Goal: Task Accomplishment & Management: Use online tool/utility

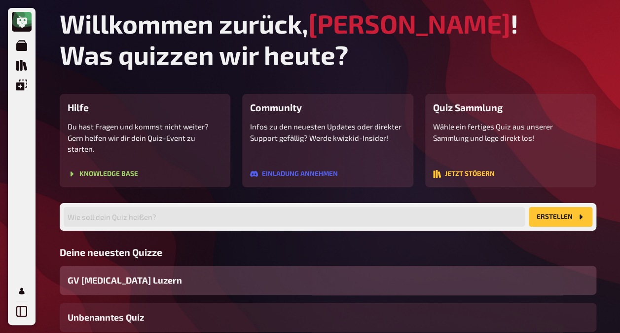
drag, startPoint x: 111, startPoint y: 276, endPoint x: 104, endPoint y: 277, distance: 7.0
click at [111, 276] on span "GV [MEDICAL_DATA] Luzern" at bounding box center [125, 279] width 114 height 13
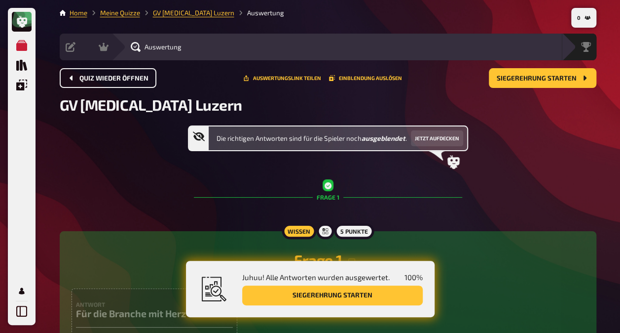
click at [106, 78] on span "Quiz wieder öffnen" at bounding box center [113, 78] width 69 height 7
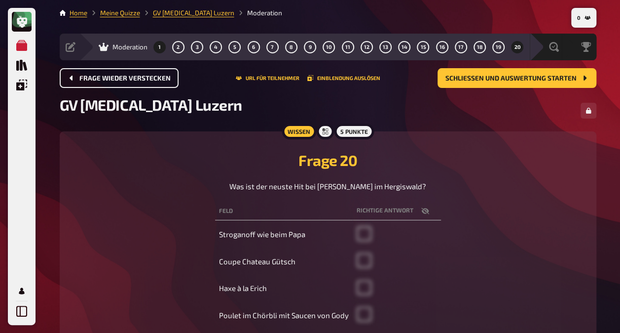
click at [159, 49] on span "1" at bounding box center [159, 46] width 2 height 5
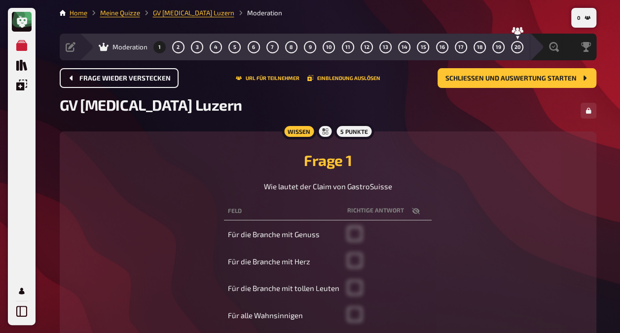
click at [106, 46] on icon at bounding box center [104, 47] width 10 height 10
click at [122, 46] on span "Moderation" at bounding box center [129, 47] width 35 height 8
click at [170, 13] on link "GV [MEDICAL_DATA] Luzern" at bounding box center [193, 13] width 81 height 8
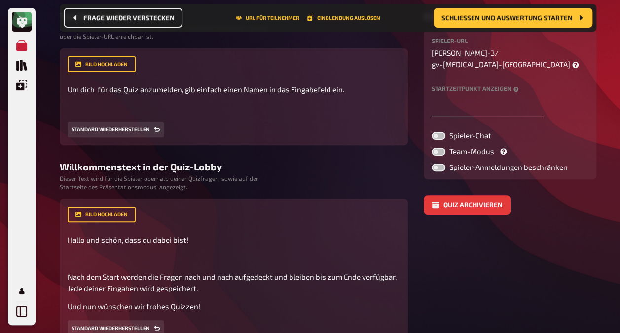
scroll to position [33, 0]
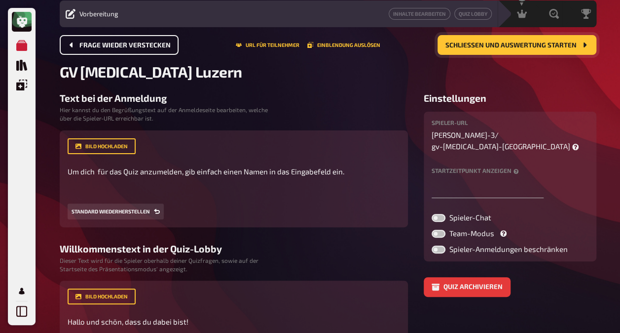
click at [467, 50] on button "Schließen und Auswertung starten" at bounding box center [517, 45] width 159 height 20
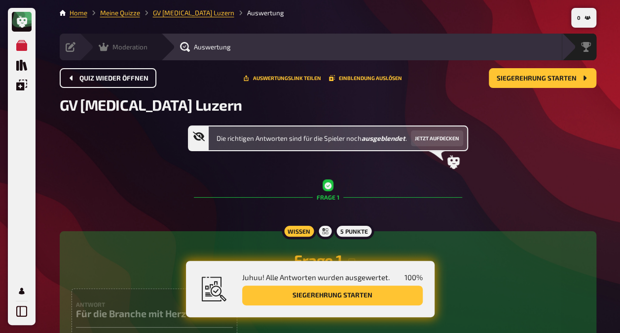
click at [101, 46] on icon at bounding box center [104, 47] width 10 height 10
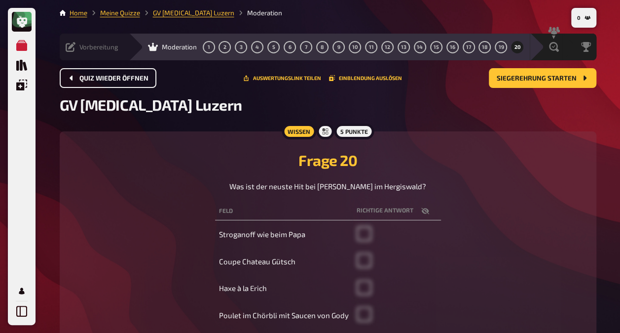
click at [68, 44] on icon at bounding box center [71, 47] width 10 height 10
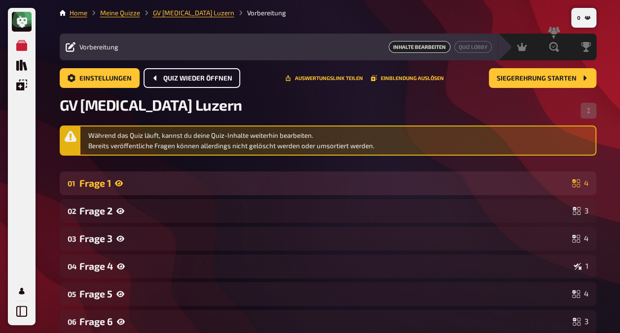
click at [119, 181] on icon at bounding box center [119, 183] width 8 height 6
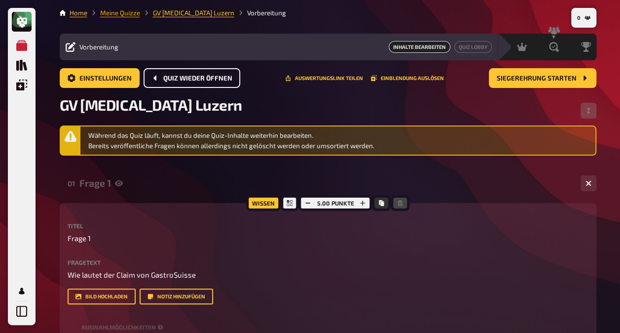
click at [125, 13] on link "Meine Quizze" at bounding box center [120, 13] width 40 height 8
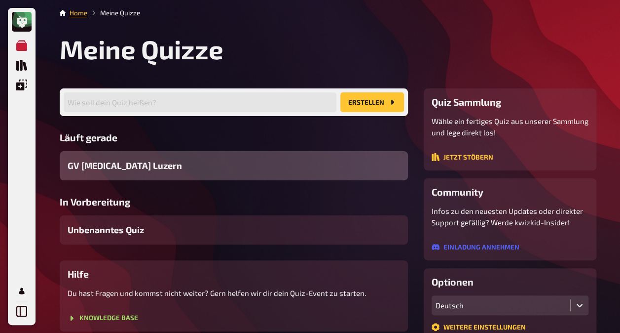
click at [86, 166] on span "GV [MEDICAL_DATA] Luzern" at bounding box center [125, 165] width 114 height 13
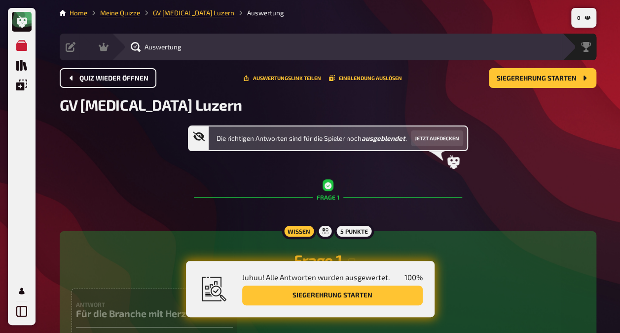
click at [98, 77] on span "Quiz wieder öffnen" at bounding box center [113, 78] width 69 height 7
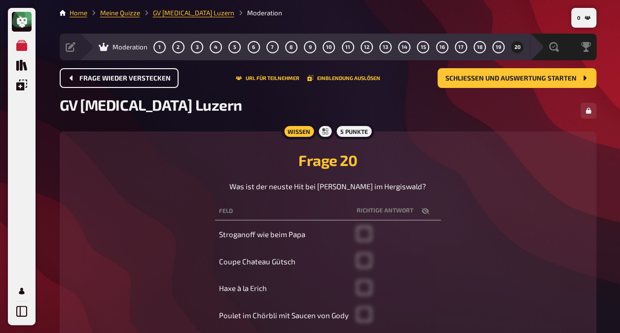
click at [98, 77] on span "Frage wieder verstecken" at bounding box center [124, 78] width 91 height 7
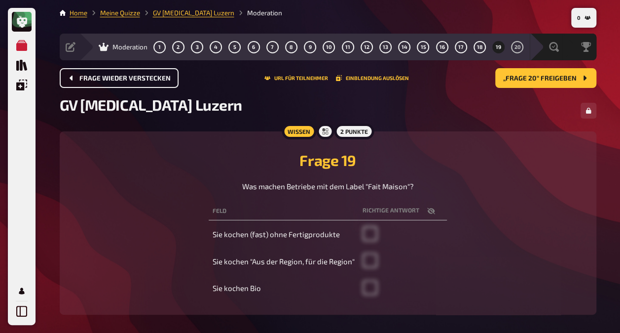
click at [98, 77] on span "Frage wieder verstecken" at bounding box center [124, 78] width 91 height 7
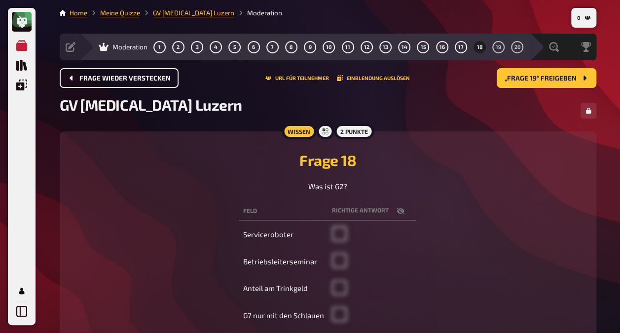
click at [98, 77] on span "Frage wieder verstecken" at bounding box center [124, 78] width 91 height 7
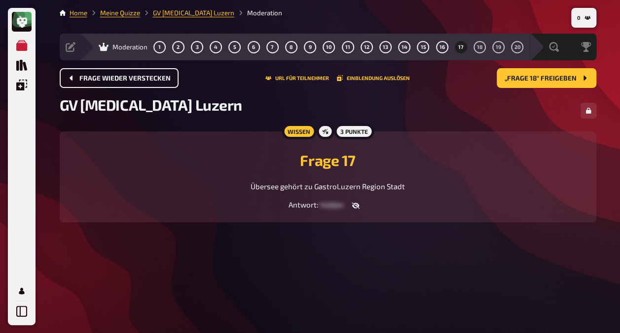
click at [98, 77] on span "Frage wieder verstecken" at bounding box center [124, 78] width 91 height 7
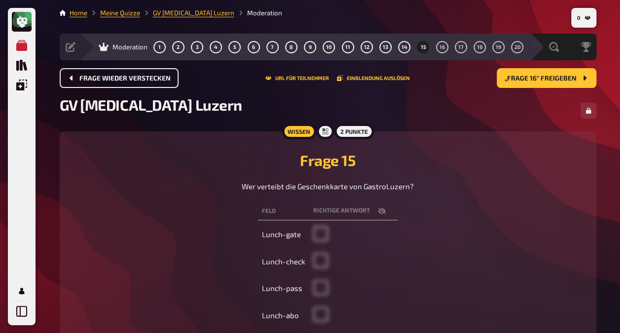
click at [98, 78] on button "Frage wieder verstecken" at bounding box center [119, 78] width 119 height 20
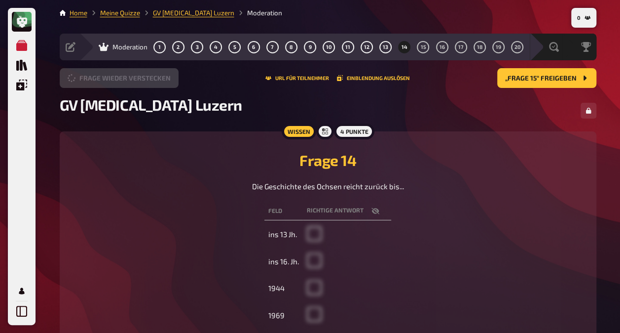
click at [98, 78] on button "Frage wieder verstecken" at bounding box center [119, 78] width 119 height 20
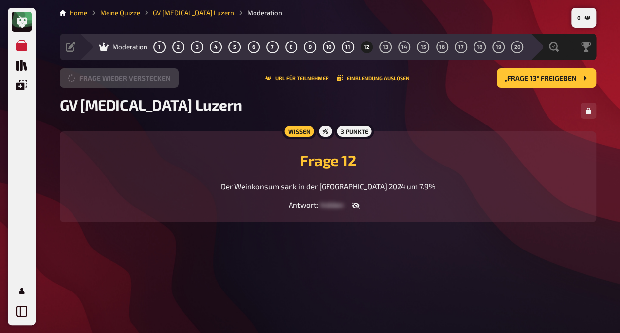
click at [98, 79] on button "Frage wieder verstecken" at bounding box center [119, 78] width 119 height 20
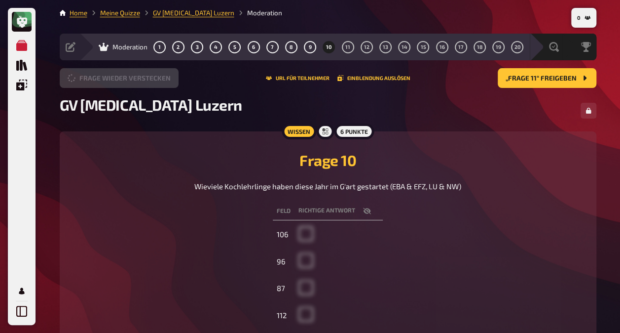
click at [98, 79] on button "Frage wieder verstecken" at bounding box center [119, 78] width 119 height 20
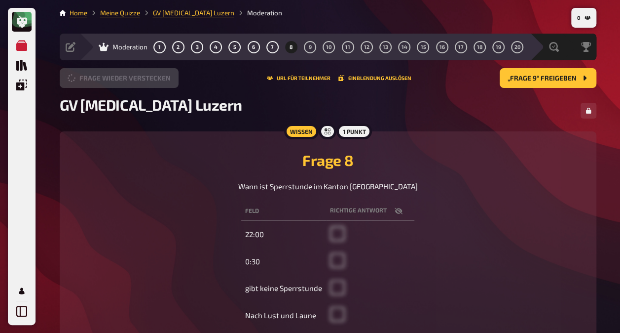
click at [98, 79] on button "Frage wieder verstecken" at bounding box center [119, 78] width 119 height 20
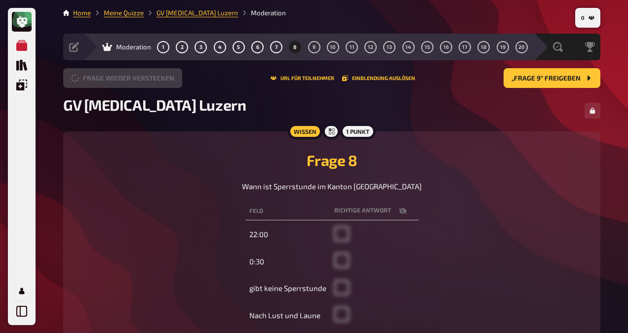
click at [98, 79] on button "Frage wieder verstecken" at bounding box center [122, 78] width 119 height 20
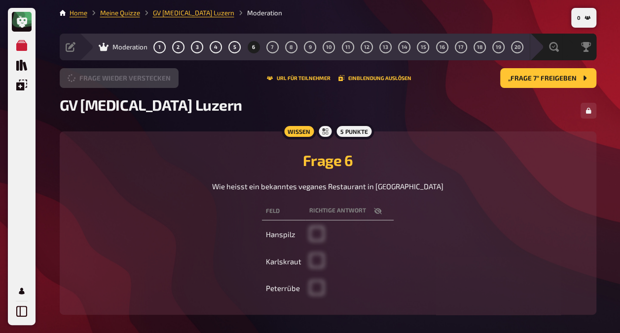
click at [98, 79] on button "Frage wieder verstecken" at bounding box center [119, 78] width 119 height 20
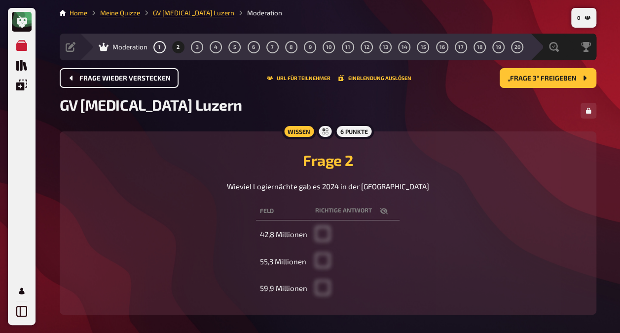
click at [98, 79] on span "Frage wieder verstecken" at bounding box center [124, 78] width 91 height 7
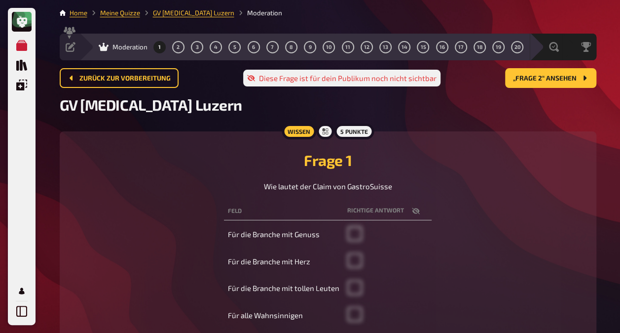
click at [98, 79] on span "Zurück zur Vorbereitung" at bounding box center [124, 78] width 91 height 7
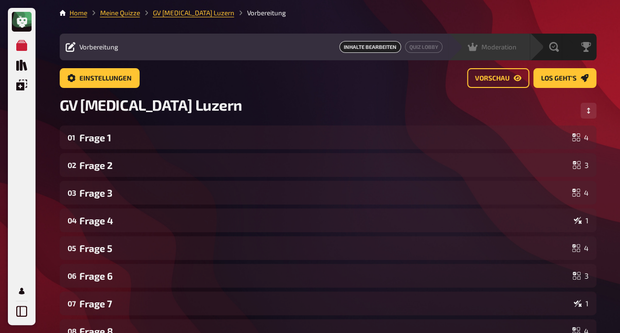
click at [469, 46] on icon at bounding box center [473, 47] width 10 height 8
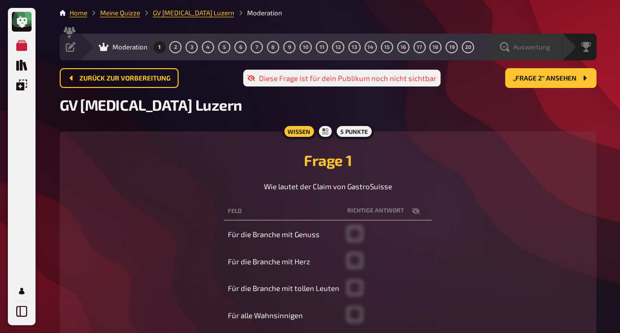
click at [503, 46] on icon at bounding box center [505, 47] width 10 height 10
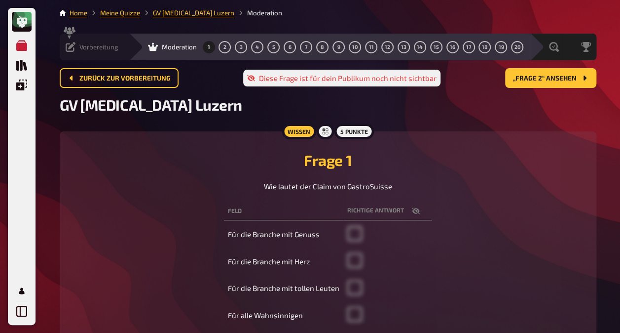
click at [70, 44] on icon at bounding box center [71, 47] width 10 height 10
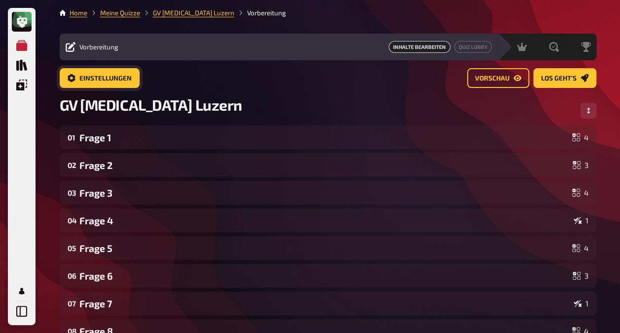
click at [79, 76] on span "Einstellungen" at bounding box center [105, 78] width 52 height 7
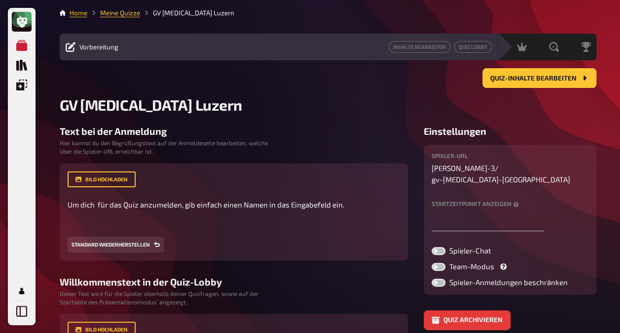
click at [471, 200] on label "Startzeitpunkt anzeigen" at bounding box center [510, 203] width 157 height 6
click at [100, 49] on span "Vorbereitung" at bounding box center [98, 47] width 39 height 8
click at [551, 78] on span "Quiz-Inhalte bearbeiten" at bounding box center [533, 78] width 86 height 7
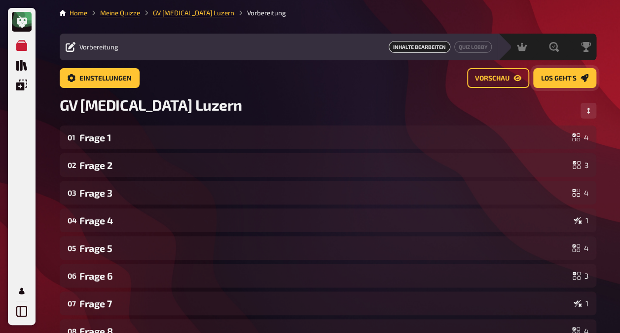
click at [548, 77] on span "Los geht's" at bounding box center [559, 78] width 36 height 7
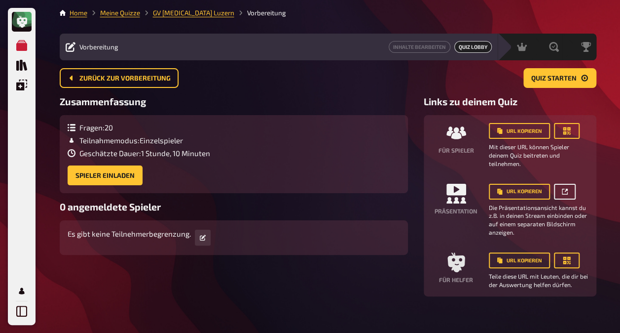
click at [562, 188] on icon "button" at bounding box center [565, 191] width 6 height 6
click at [81, 173] on button "Spieler einladen" at bounding box center [105, 175] width 75 height 20
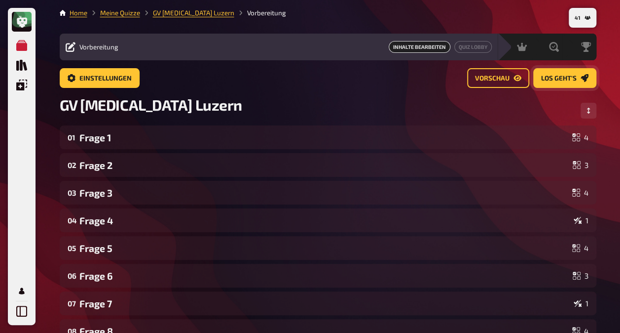
click at [552, 78] on span "Los geht's" at bounding box center [559, 78] width 36 height 7
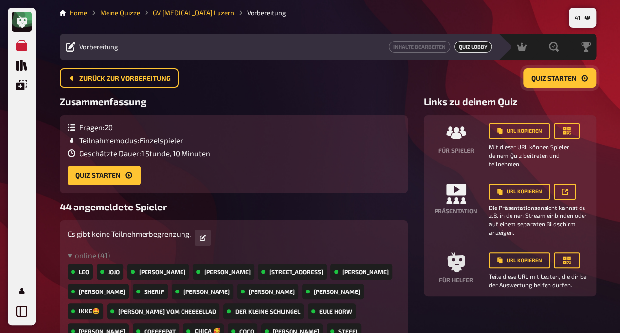
click at [552, 78] on span "Quiz starten" at bounding box center [553, 78] width 45 height 7
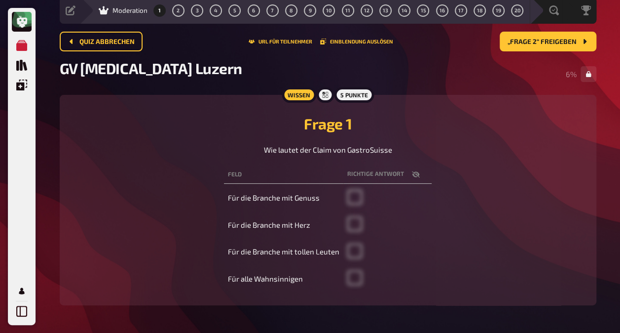
scroll to position [49, 0]
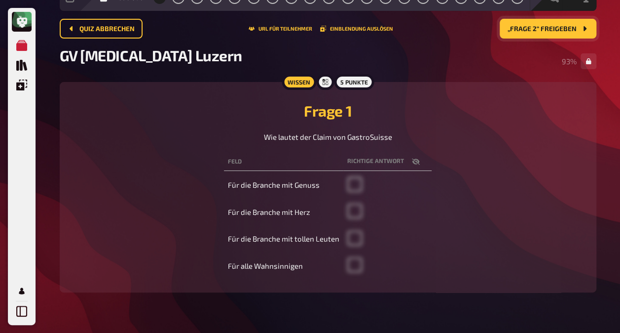
click at [531, 23] on button "„Frage 2“ freigeben" at bounding box center [548, 29] width 97 height 20
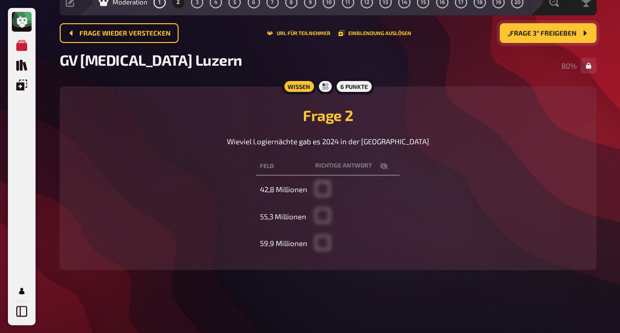
click at [531, 23] on button "„Frage 3“ freigeben" at bounding box center [548, 33] width 97 height 20
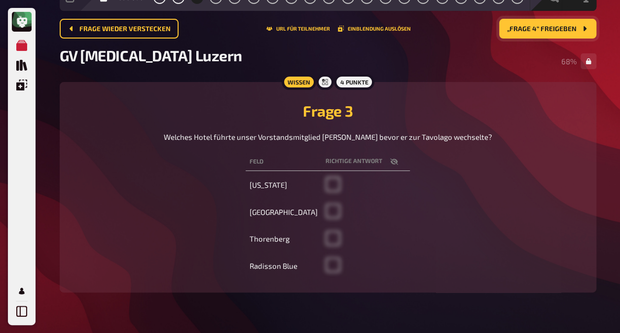
click at [531, 23] on button "„Frage 4“ freigeben" at bounding box center [547, 29] width 97 height 20
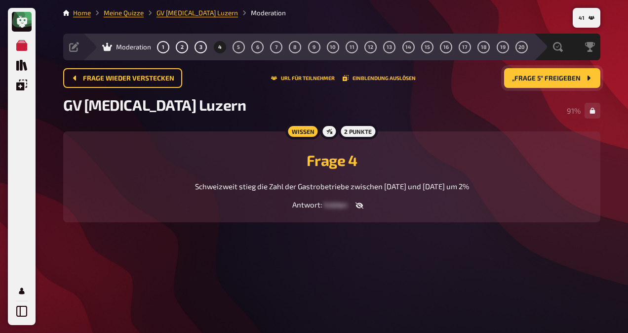
click at [531, 82] on button "„Frage 5“ freigeben" at bounding box center [552, 78] width 96 height 20
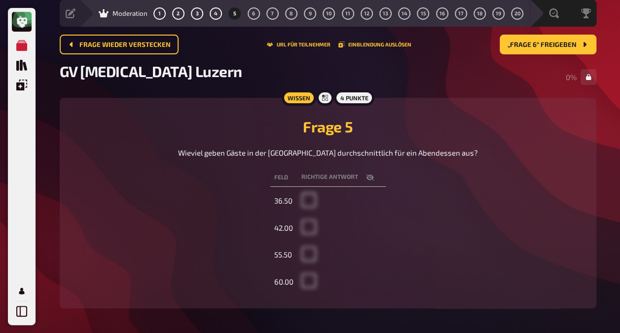
scroll to position [49, 0]
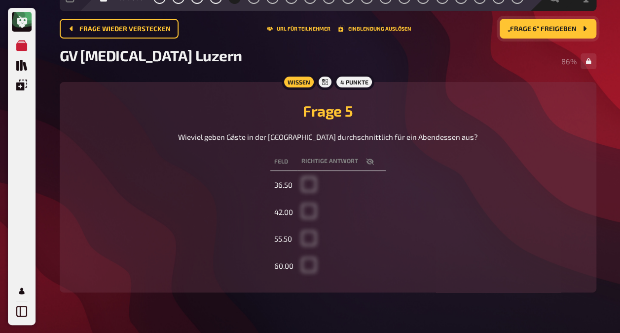
click at [536, 24] on button "„Frage 6“ freigeben" at bounding box center [548, 29] width 97 height 20
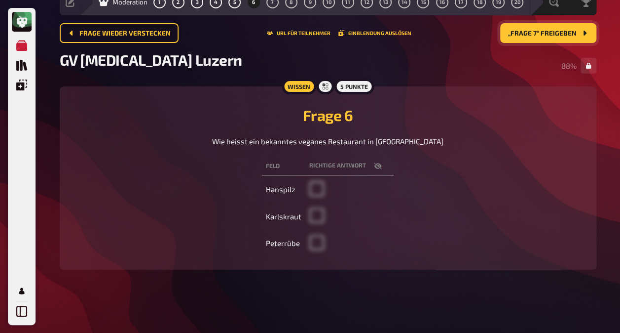
click at [536, 24] on button "„Frage 7“ freigeben" at bounding box center [548, 33] width 96 height 20
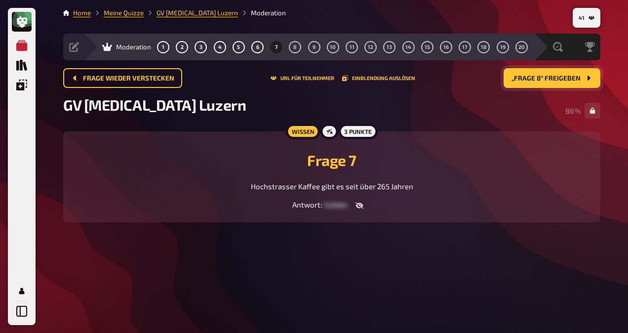
click at [544, 80] on span "„Frage 8“ freigeben" at bounding box center [545, 78] width 69 height 7
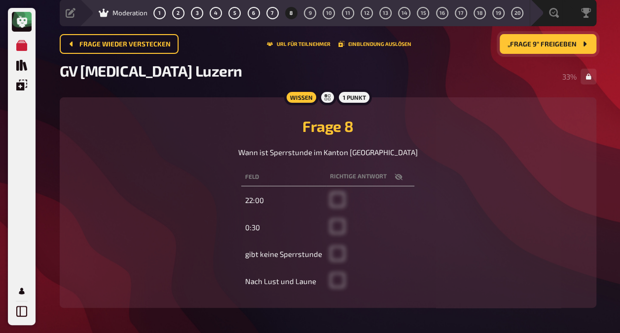
scroll to position [49, 0]
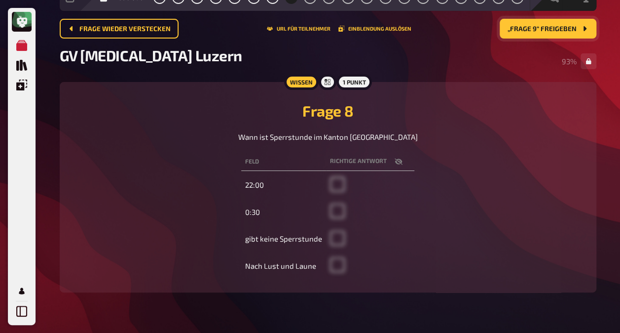
click at [547, 29] on span "„Frage 9“ freigeben" at bounding box center [542, 29] width 69 height 7
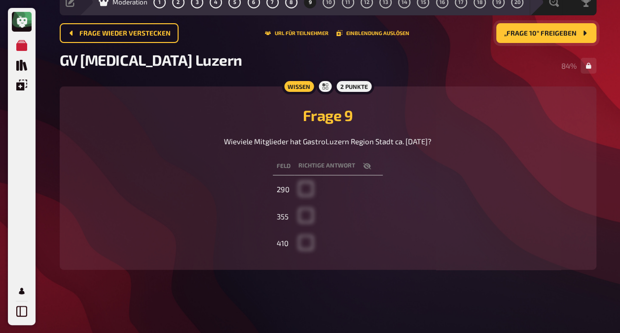
click at [547, 30] on span "„Frage 10“ freigeben" at bounding box center [540, 33] width 73 height 7
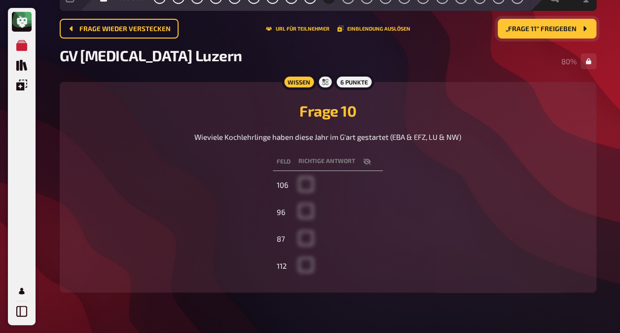
click at [547, 29] on span "„Frage 11“ freigeben" at bounding box center [541, 29] width 71 height 7
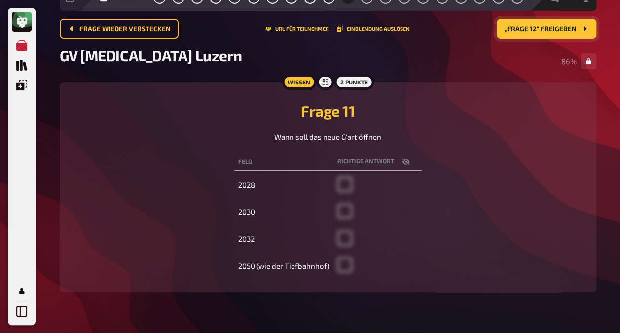
click at [547, 29] on span "„Frage 12“ freigeben" at bounding box center [541, 29] width 72 height 7
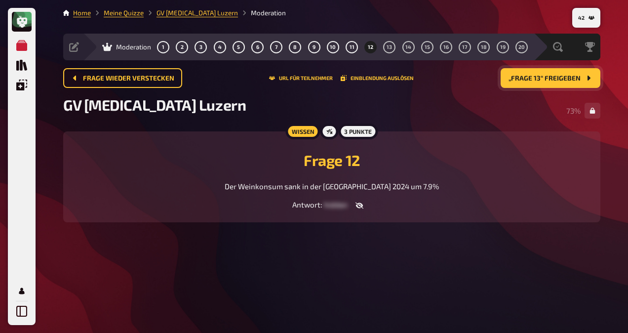
click at [538, 79] on span "„Frage 13“ freigeben" at bounding box center [544, 78] width 72 height 7
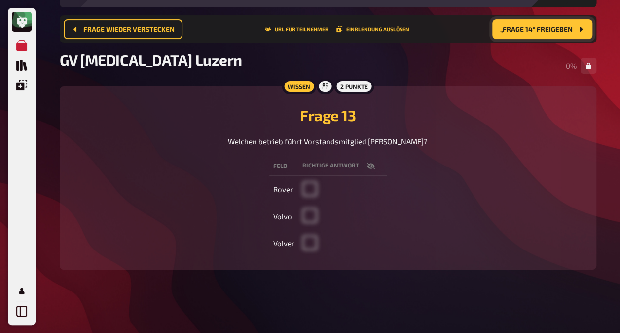
scroll to position [85, 0]
click at [546, 26] on span "„Frage 14“ freigeben" at bounding box center [536, 29] width 73 height 7
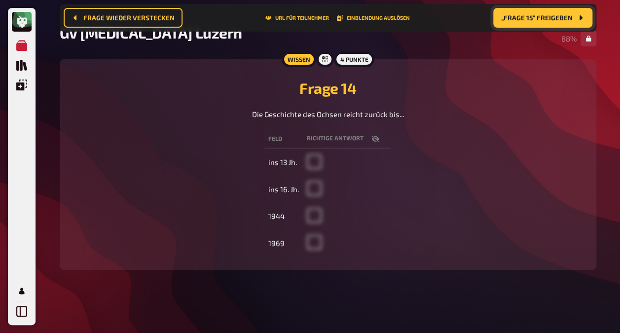
click at [546, 16] on span "„Frage 15“ freigeben" at bounding box center [537, 17] width 72 height 7
click at [546, 16] on span "„Frage 16“ freigeben" at bounding box center [537, 17] width 72 height 7
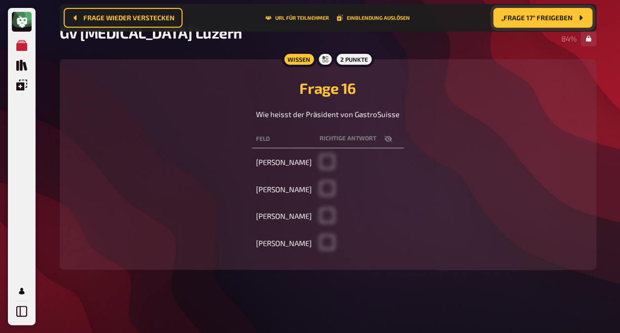
click at [546, 16] on span "„Frage 17“ freigeben" at bounding box center [537, 17] width 72 height 7
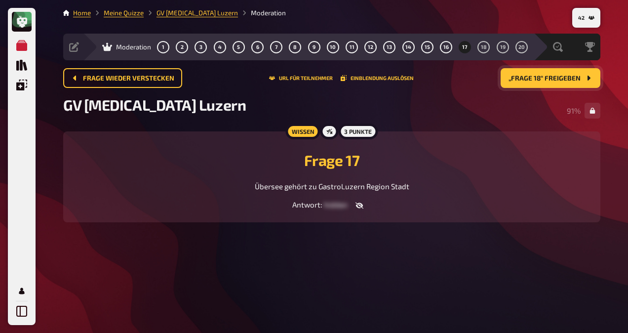
click at [541, 76] on span "„Frage 18“ freigeben" at bounding box center [544, 78] width 72 height 7
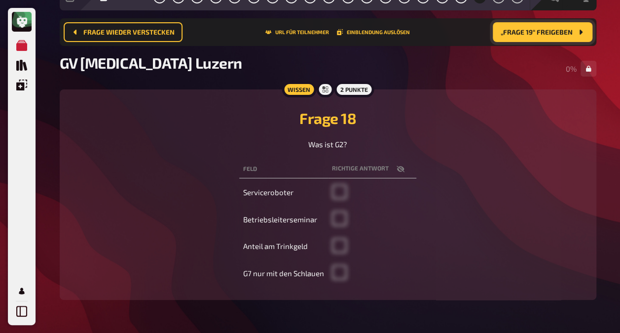
scroll to position [112, 0]
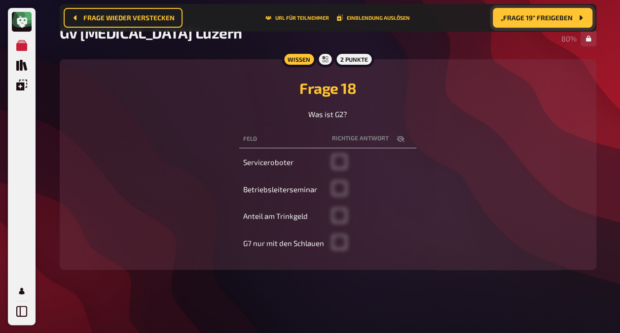
click at [532, 13] on button "„Frage 19“ freigeben" at bounding box center [543, 18] width 100 height 20
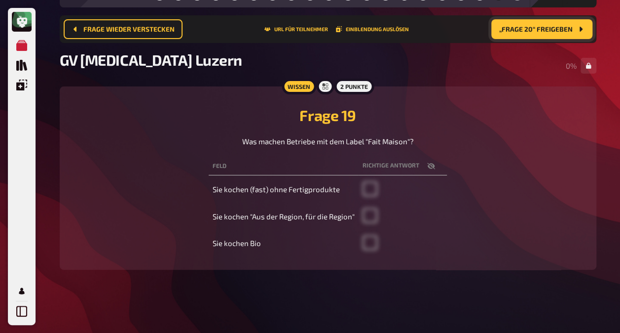
scroll to position [85, 0]
click at [532, 19] on button "„Frage 20“ freigeben" at bounding box center [541, 29] width 101 height 20
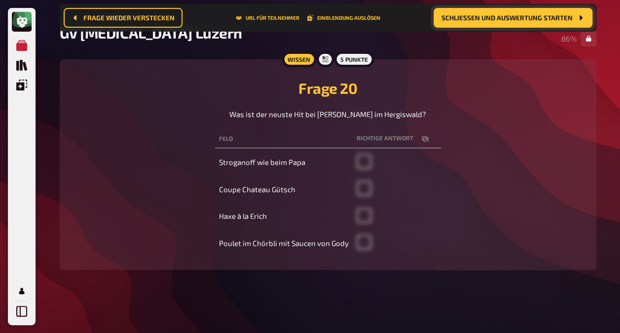
click at [532, 13] on button "Schließen und Auswertung starten" at bounding box center [513, 18] width 159 height 20
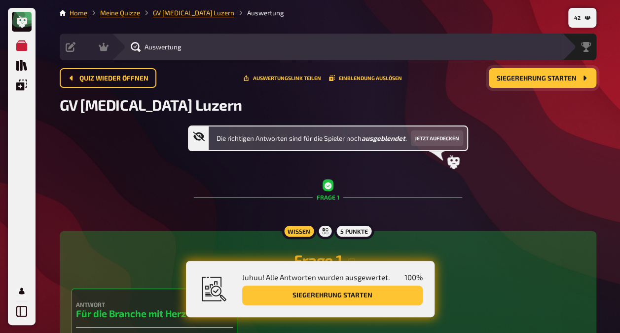
click at [535, 80] on span "Siegerehrung starten" at bounding box center [537, 78] width 80 height 7
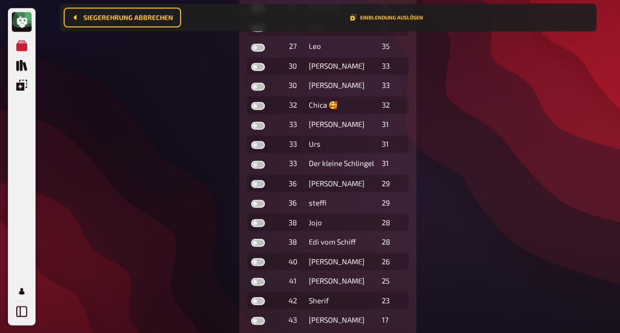
scroll to position [804, 0]
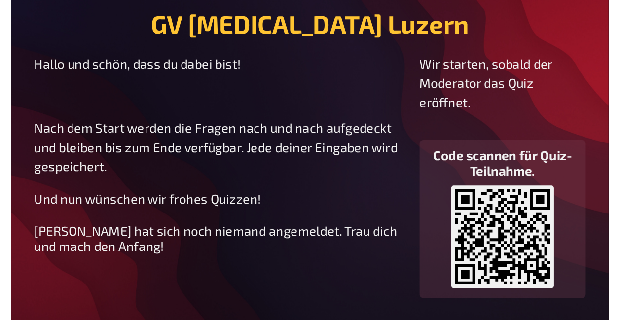
scroll to position [31, 0]
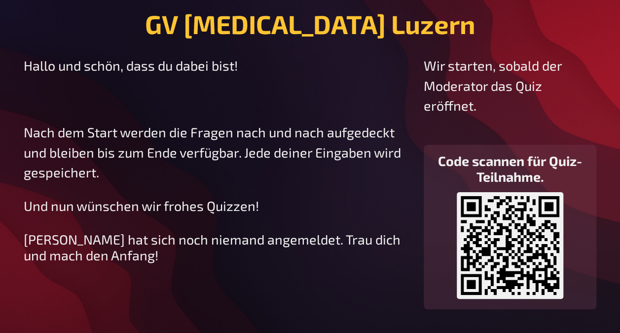
drag, startPoint x: 392, startPoint y: 298, endPoint x: 381, endPoint y: 294, distance: 11.3
click at [381, 294] on div "Hallo und schön, dass du dabei bist! ﻿ Nach dem Start werden die Fragen nach un…" at bounding box center [216, 182] width 384 height 254
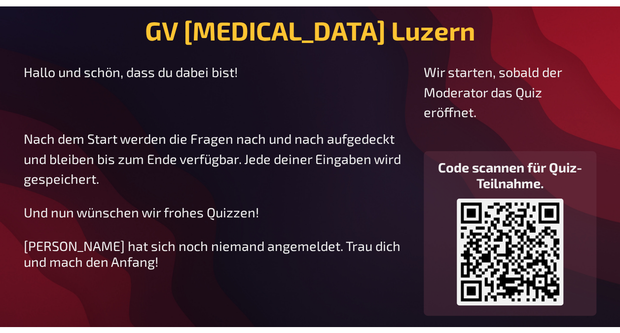
scroll to position [8, 0]
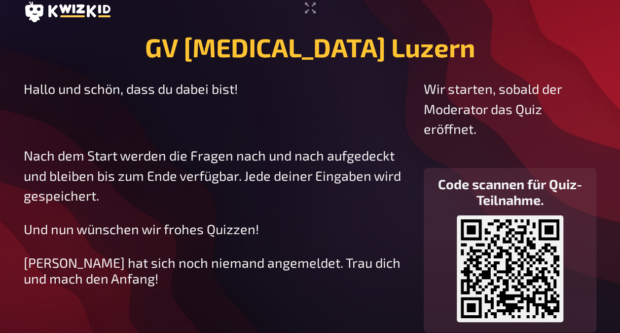
drag, startPoint x: 314, startPoint y: 101, endPoint x: 290, endPoint y: 97, distance: 25.0
click at [290, 97] on p "Hallo und schön, dass du dabei bist!" at bounding box center [216, 88] width 384 height 20
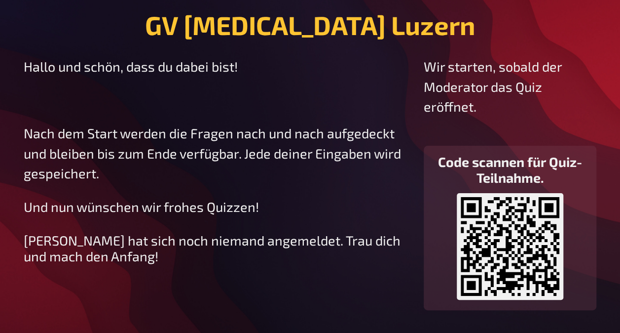
scroll to position [31, 0]
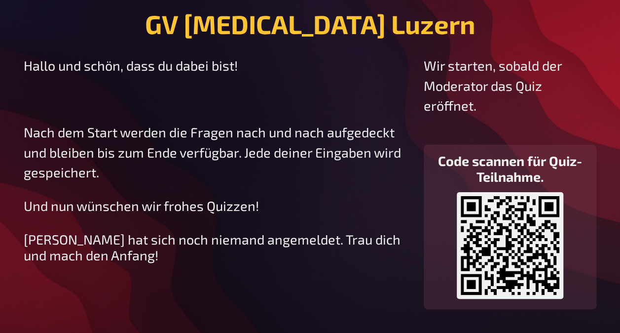
click at [378, 288] on div "Hallo und schön, dass du dabei bist! ﻿ Nach dem Start werden die Fragen nach un…" at bounding box center [216, 182] width 384 height 254
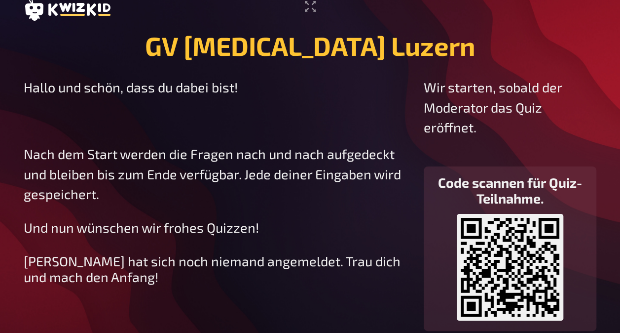
scroll to position [11, 0]
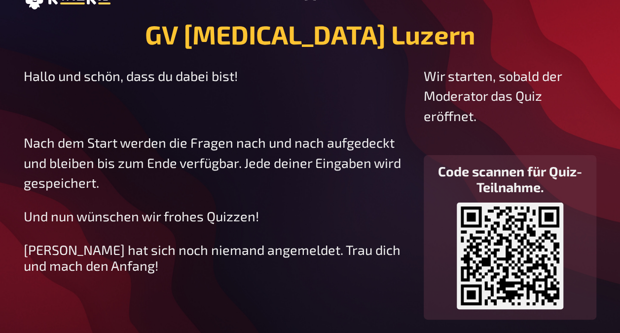
scroll to position [19, 0]
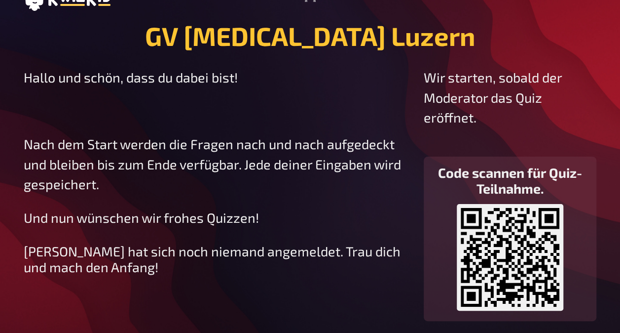
click at [468, 20] on main "GV Gastro Luzern Hallo und schön, dass du dabei bist! ﻿ Nach dem Start werden d…" at bounding box center [310, 170] width 573 height 300
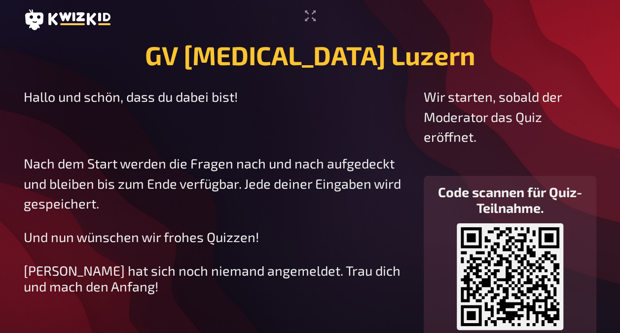
scroll to position [0, 0]
click at [437, 21] on header at bounding box center [310, 19] width 573 height 21
drag, startPoint x: 620, startPoint y: 162, endPoint x: 615, endPoint y: 209, distance: 47.1
click at [615, 209] on div "GV Gastro Luzern Hallo und schön, dass du dabei bist! ﻿ Nach dem Start werden d…" at bounding box center [310, 182] width 620 height 364
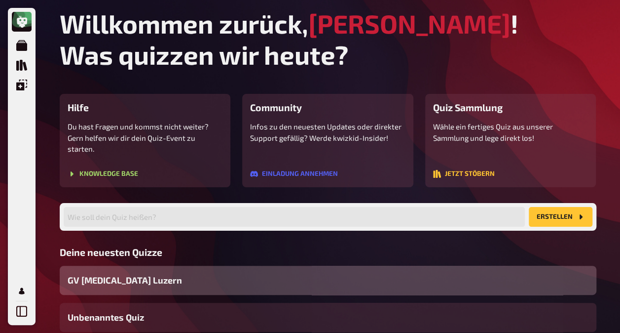
click at [111, 273] on span "GV [MEDICAL_DATA] Luzern" at bounding box center [125, 279] width 114 height 13
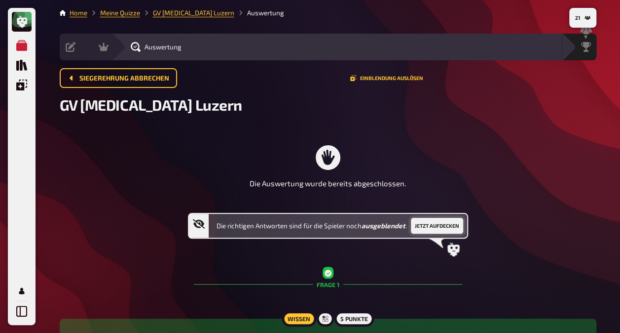
click at [451, 228] on button "Jetzt aufdecken" at bounding box center [437, 226] width 52 height 16
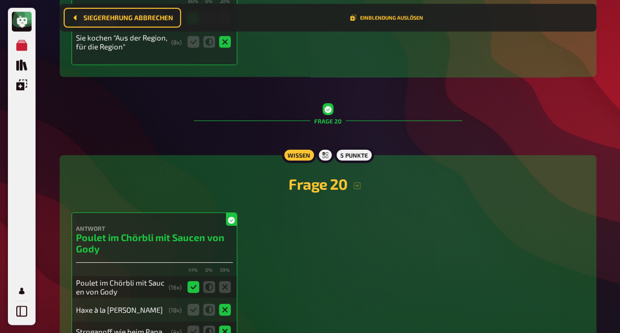
scroll to position [5335, 0]
